Goal: Task Accomplishment & Management: Complete application form

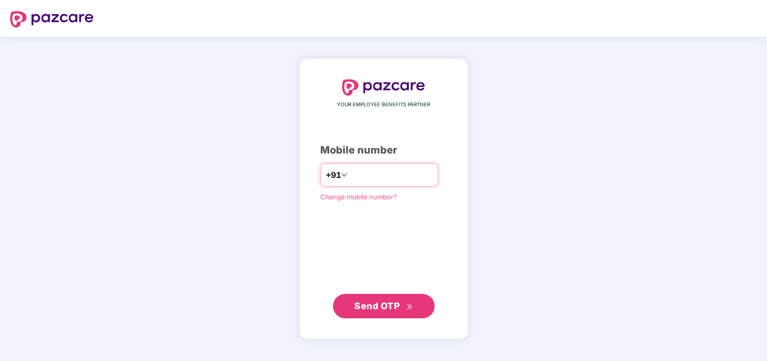
type input "**********"
click at [333, 293] on button "Send OTP" at bounding box center [384, 305] width 102 height 24
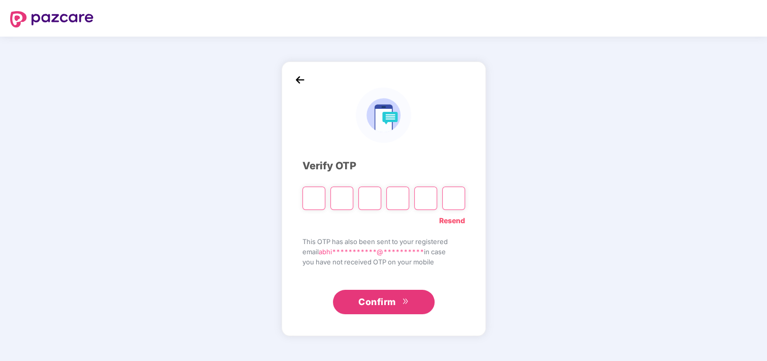
type input "*"
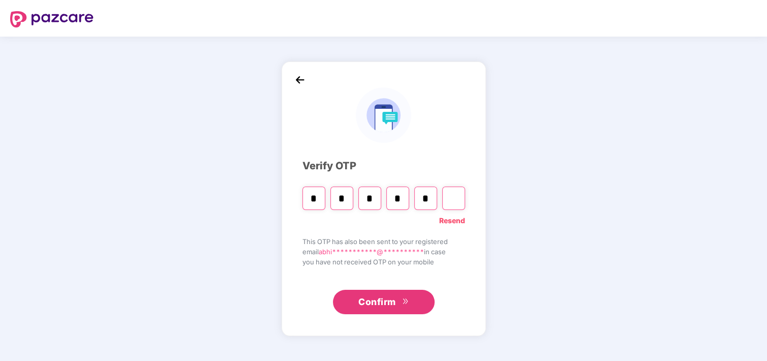
type input "*"
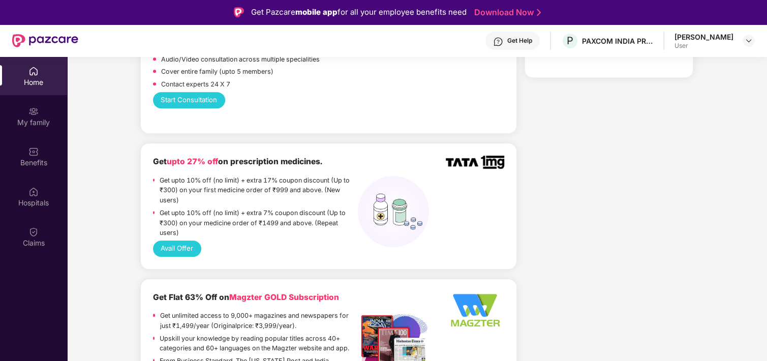
scroll to position [610, 0]
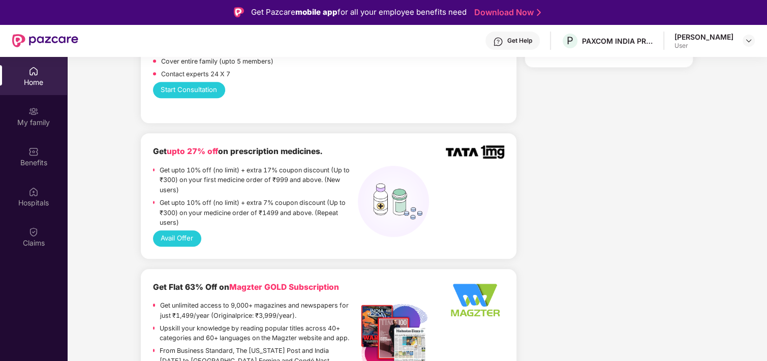
click at [188, 232] on button "Avail Offer" at bounding box center [177, 238] width 48 height 16
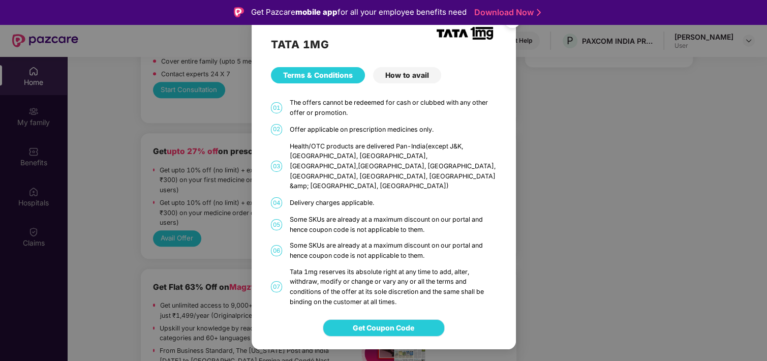
click at [380, 322] on span "Get Coupon Code" at bounding box center [383, 327] width 61 height 11
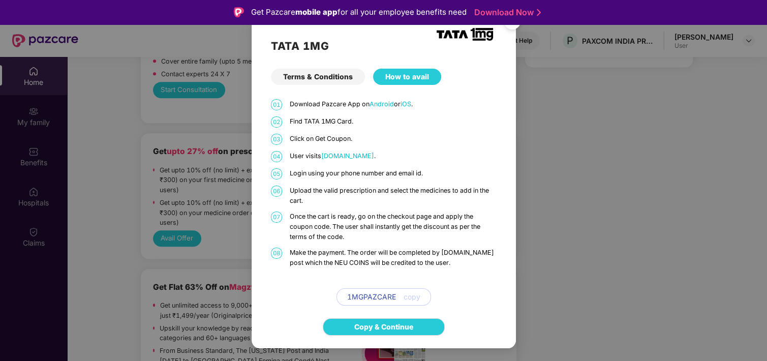
click at [512, 25] on img "Close" at bounding box center [512, 23] width 28 height 28
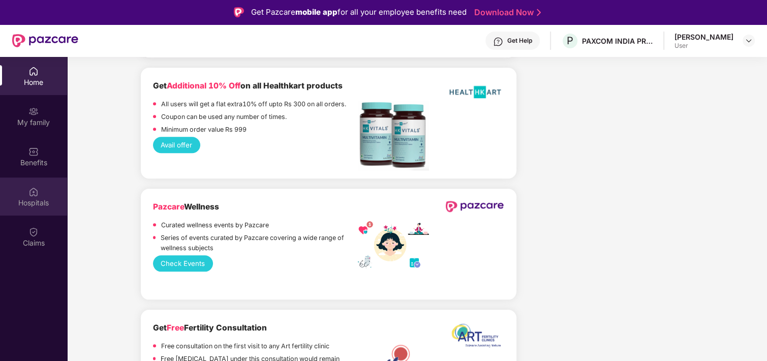
scroll to position [1016, 0]
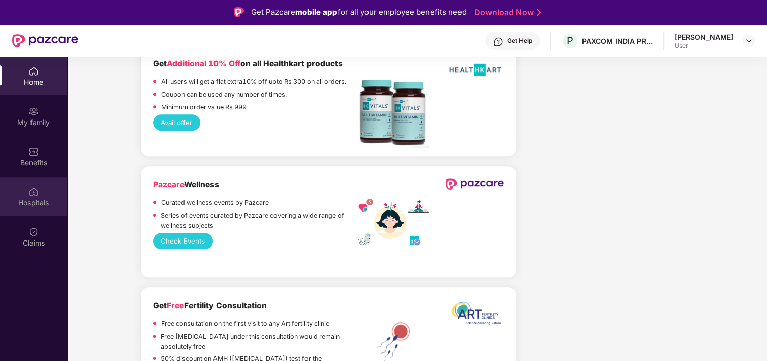
click at [28, 201] on div "Hospitals" at bounding box center [33, 203] width 67 height 10
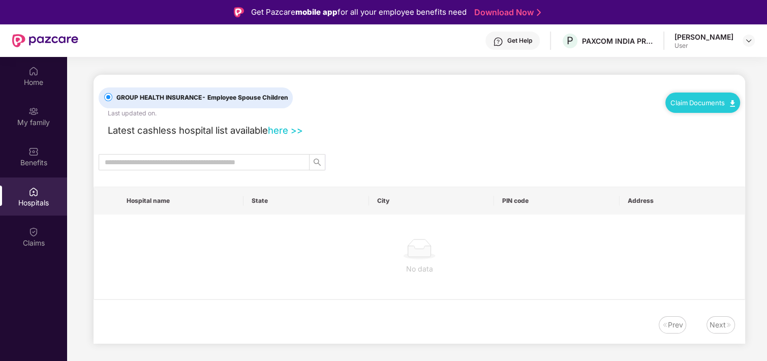
scroll to position [0, 0]
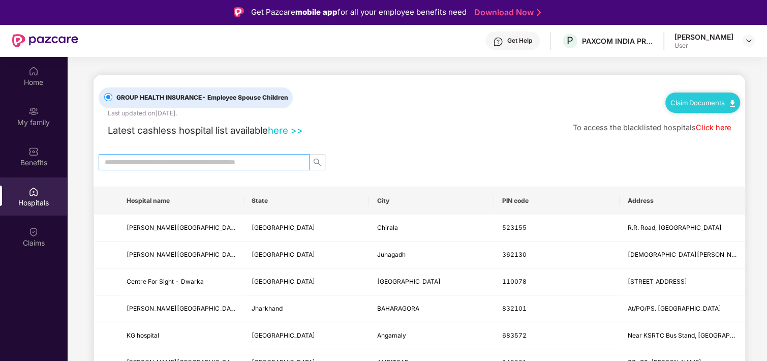
click at [175, 160] on input "text" at bounding box center [200, 162] width 191 height 11
type input "*********"
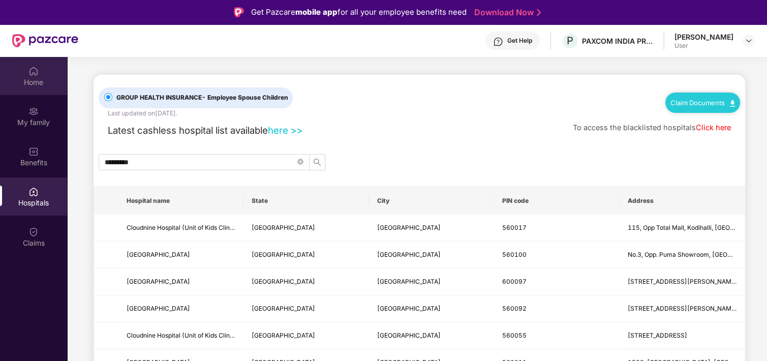
click at [35, 88] on div "Home" at bounding box center [33, 76] width 67 height 38
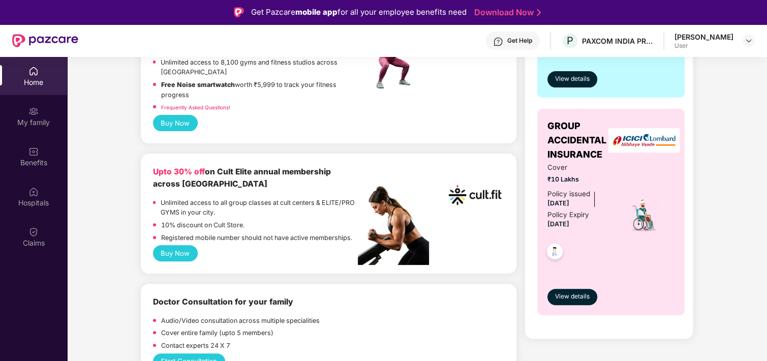
scroll to position [356, 0]
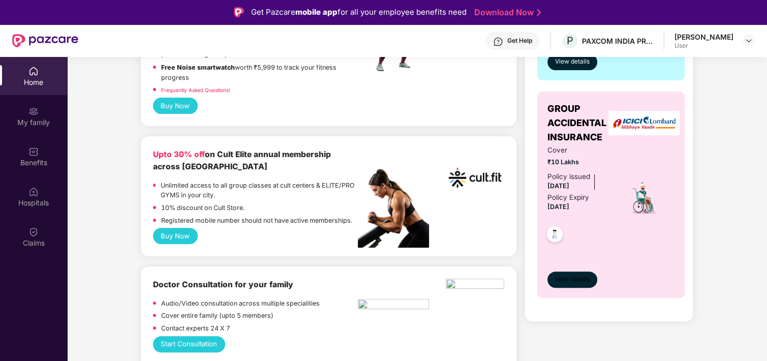
click at [582, 271] on button "View details" at bounding box center [572, 279] width 50 height 16
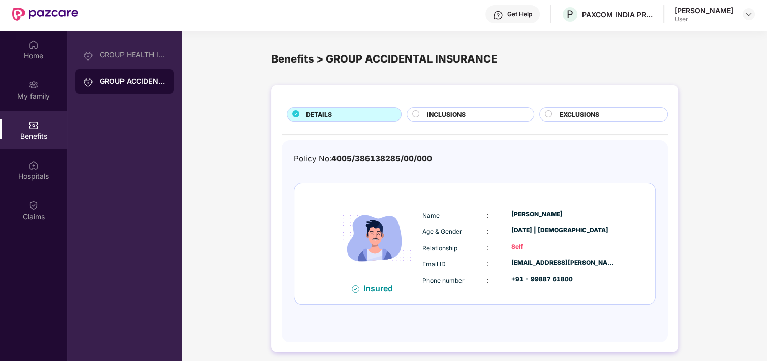
scroll to position [57, 0]
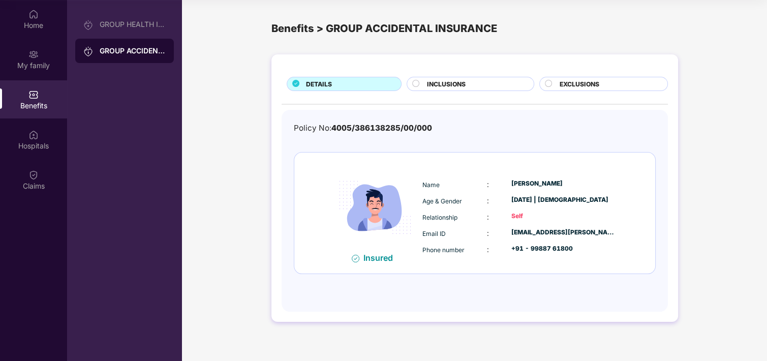
click at [456, 86] on span "INCLUSIONS" at bounding box center [446, 84] width 39 height 10
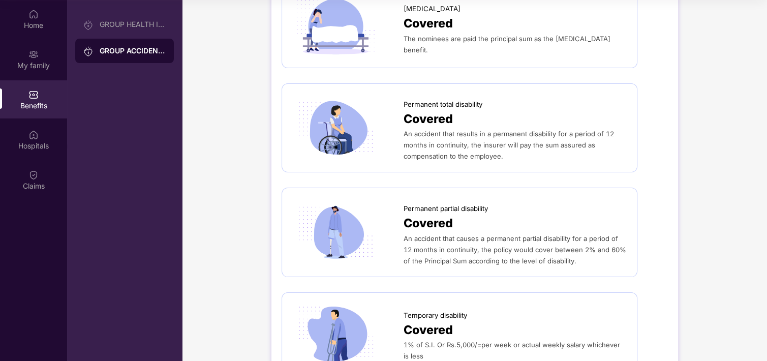
scroll to position [0, 0]
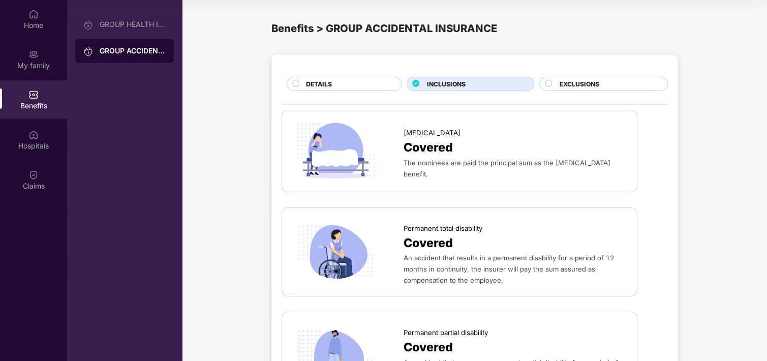
click at [565, 84] on span "EXCLUSIONS" at bounding box center [580, 84] width 40 height 10
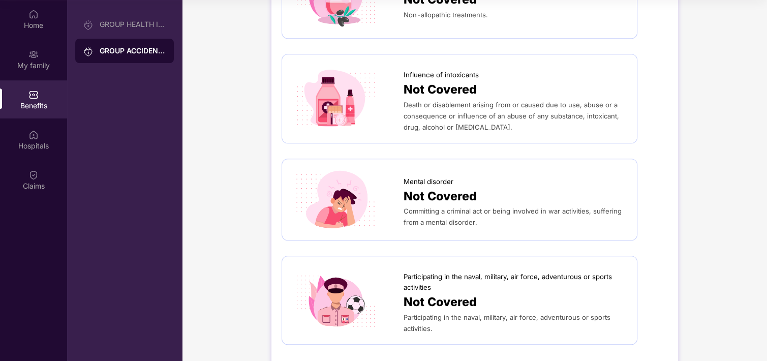
scroll to position [572, 0]
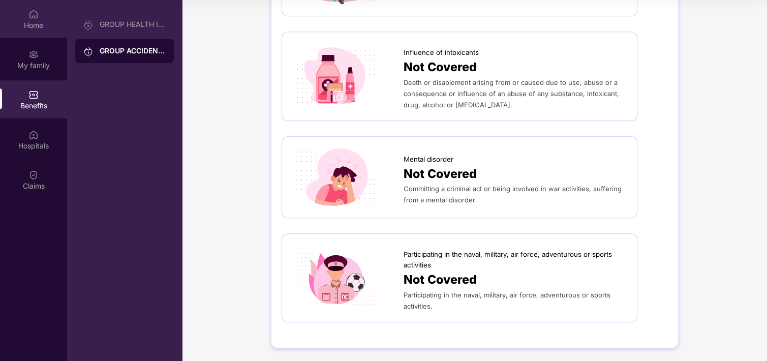
click at [30, 37] on div "Home" at bounding box center [33, 19] width 67 height 38
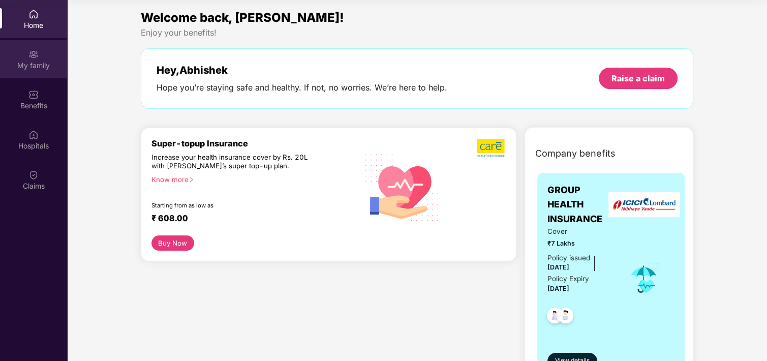
click at [40, 59] on div "My family" at bounding box center [33, 59] width 67 height 38
